Goal: Use online tool/utility: Utilize a website feature to perform a specific function

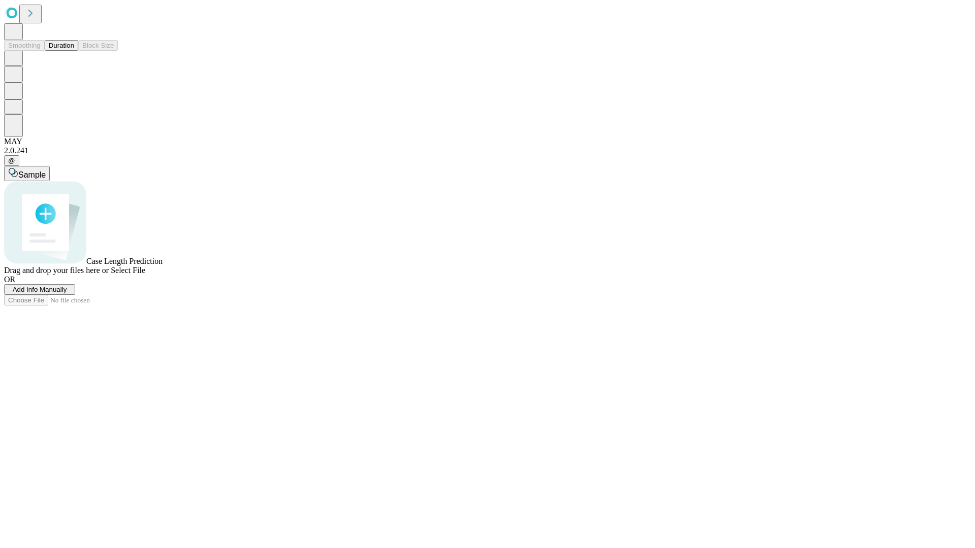
click at [74, 51] on button "Duration" at bounding box center [62, 45] width 34 height 11
click at [145, 275] on span "Select File" at bounding box center [128, 270] width 35 height 9
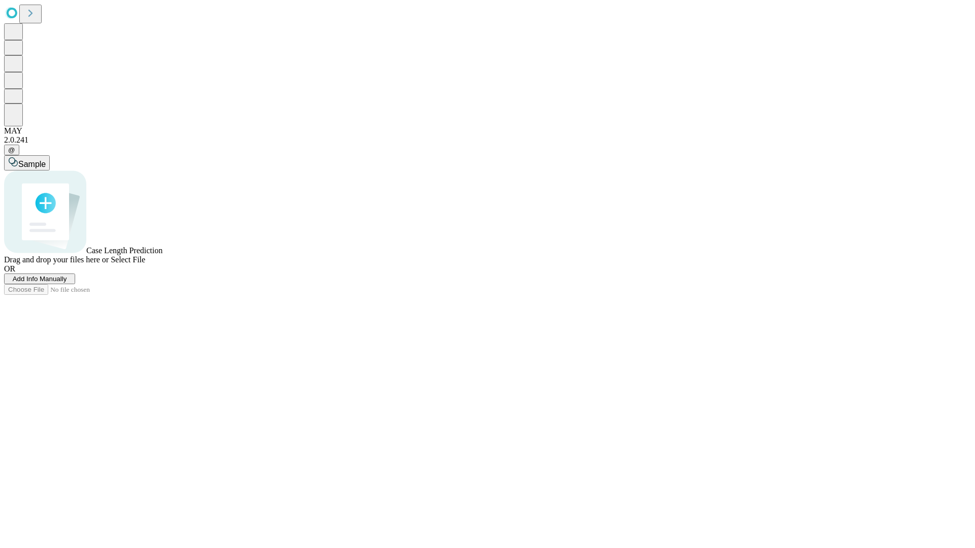
click at [145, 264] on span "Select File" at bounding box center [128, 259] width 35 height 9
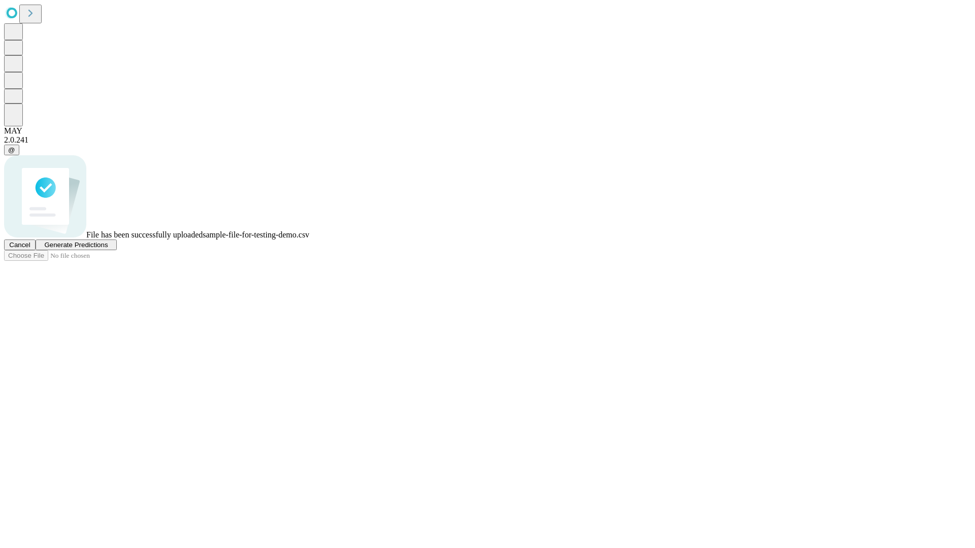
click at [108, 249] on span "Generate Predictions" at bounding box center [75, 245] width 63 height 8
